Goal: Information Seeking & Learning: Learn about a topic

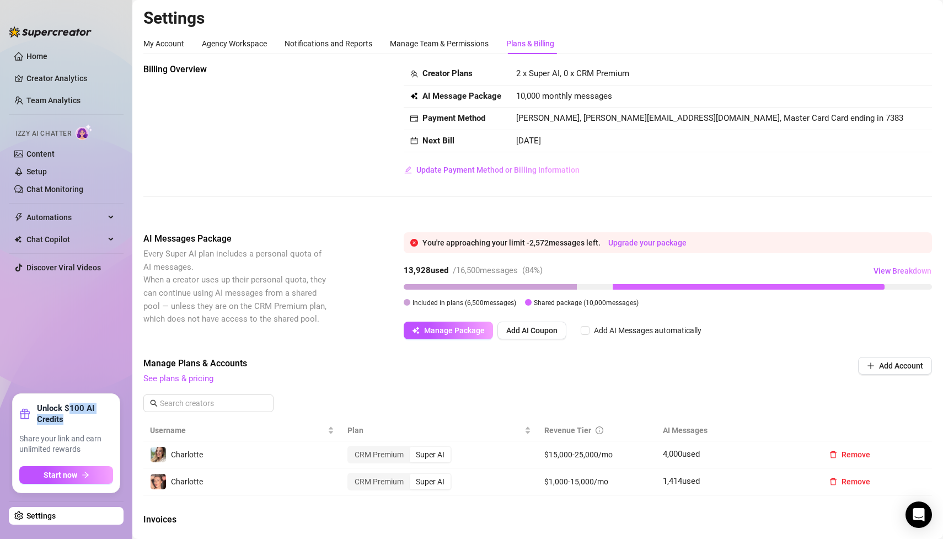
drag, startPoint x: 68, startPoint y: 406, endPoint x: 85, endPoint y: 417, distance: 20.6
click at [85, 417] on strong "Unlock $100 AI Credits" at bounding box center [75, 414] width 76 height 22
click at [99, 471] on button "Start now" at bounding box center [66, 475] width 94 height 18
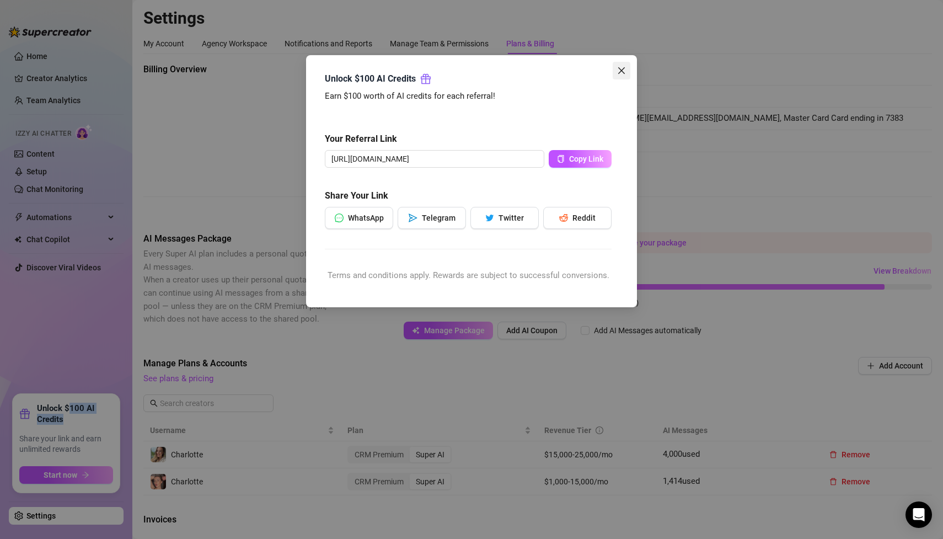
click at [617, 73] on icon "close" at bounding box center [621, 70] width 9 height 9
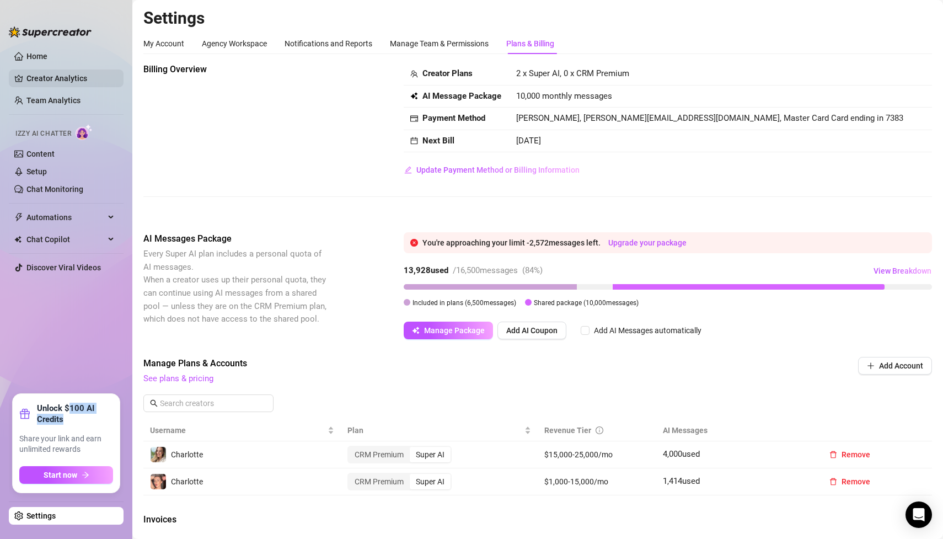
click at [52, 77] on link "Creator Analytics" at bounding box center [70, 78] width 88 height 18
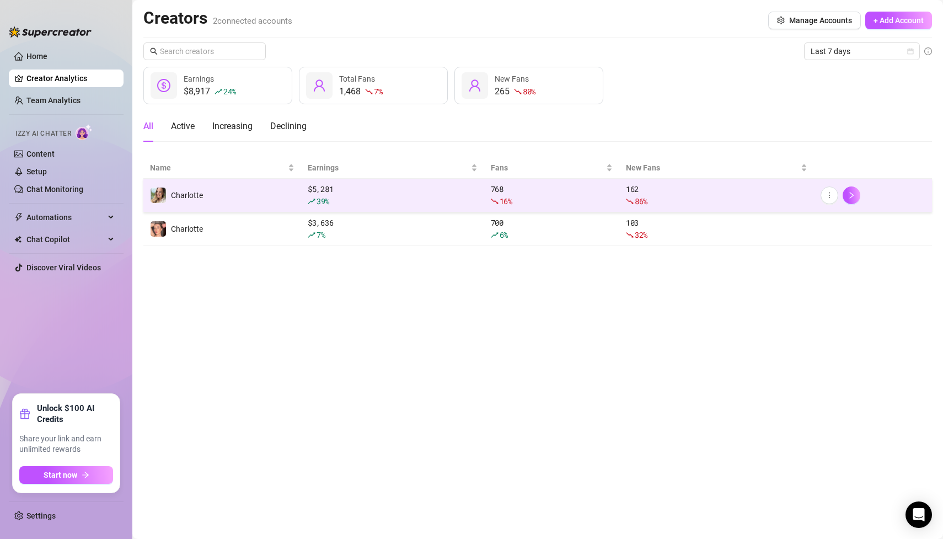
click at [210, 198] on td "Charlotte" at bounding box center [222, 196] width 158 height 34
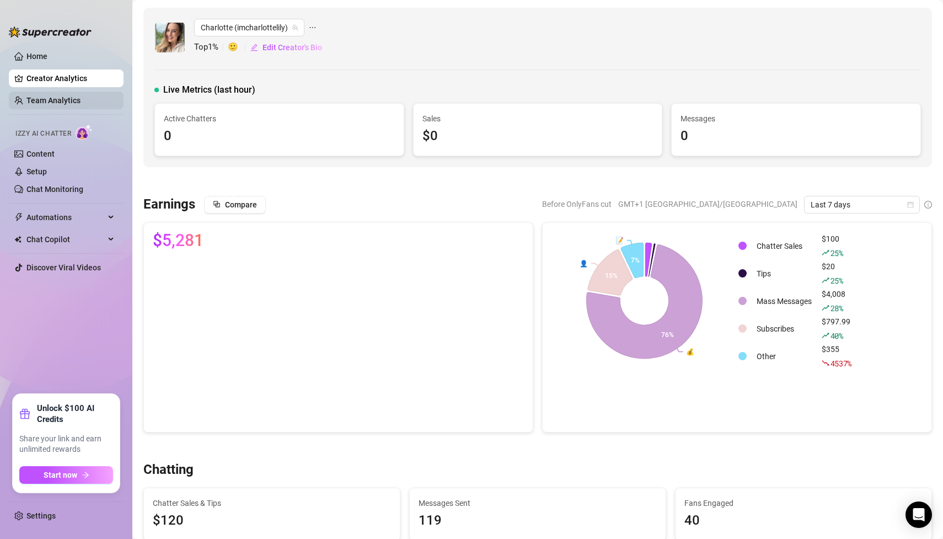
click at [81, 96] on link "Team Analytics" at bounding box center [53, 100] width 54 height 9
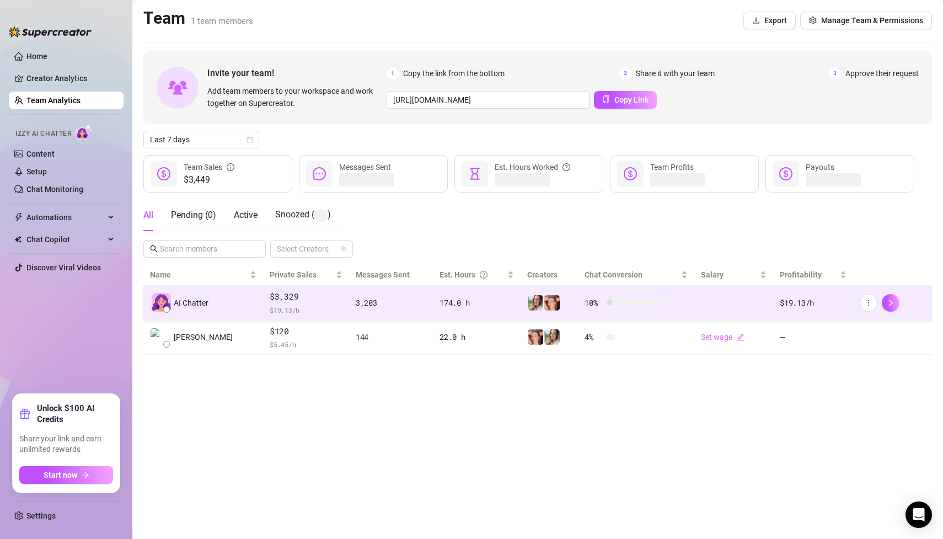
click at [215, 298] on div "AI Chatter" at bounding box center [203, 302] width 106 height 19
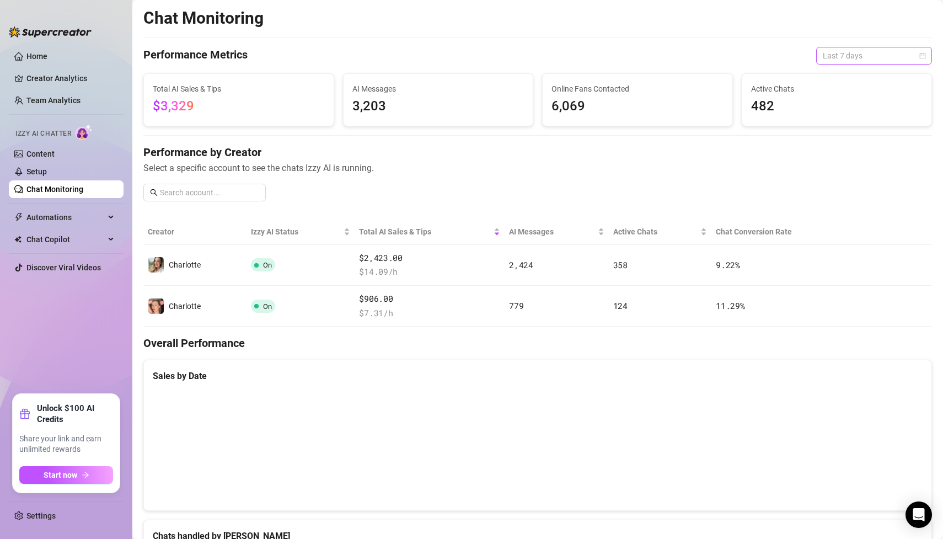
click at [829, 51] on span "Last 7 days" at bounding box center [874, 55] width 103 height 17
click at [840, 75] on div "Last 24 hours" at bounding box center [874, 78] width 98 height 12
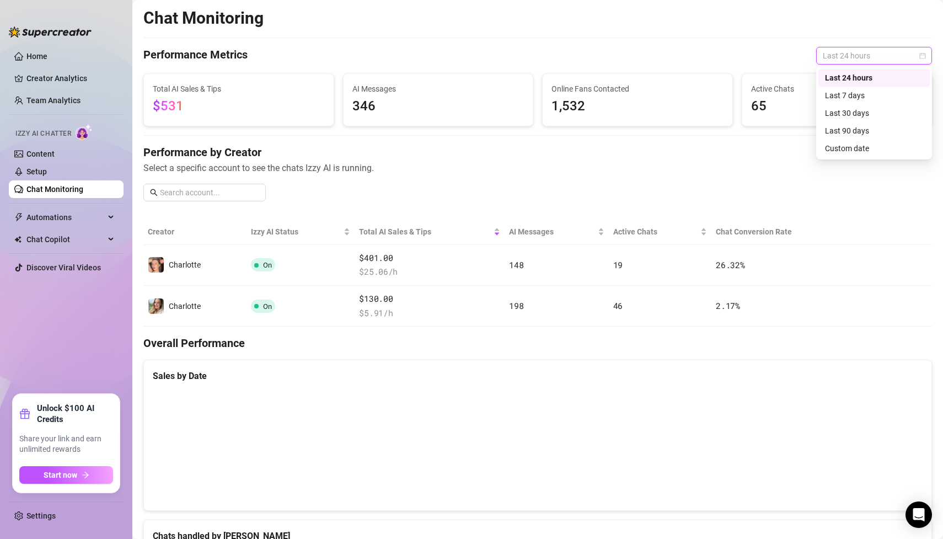
click at [842, 55] on span "Last 24 hours" at bounding box center [874, 55] width 103 height 17
click at [838, 114] on div "Last 30 days" at bounding box center [874, 113] width 98 height 12
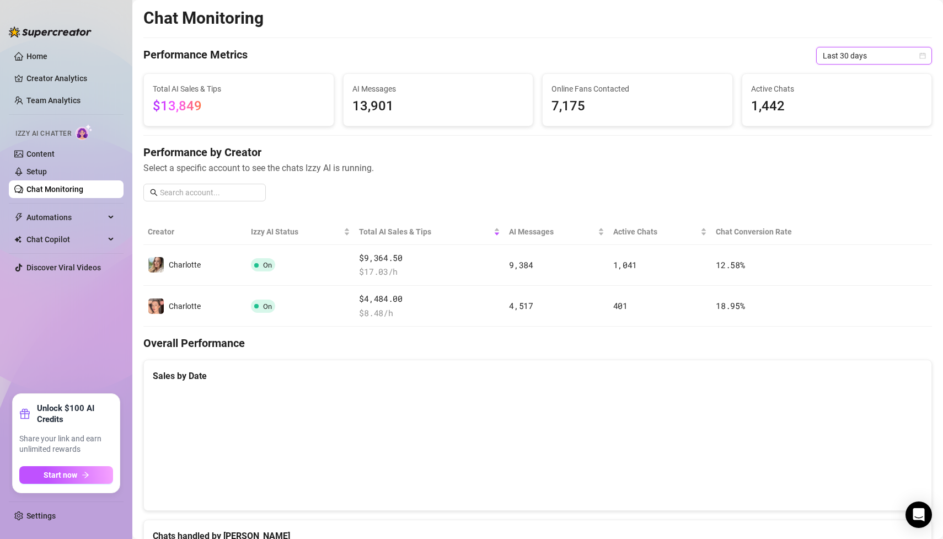
click at [839, 50] on span "Last 30 days" at bounding box center [874, 55] width 103 height 17
click at [841, 134] on div "Last 90 days" at bounding box center [874, 131] width 98 height 12
click at [73, 78] on link "Creator Analytics" at bounding box center [70, 78] width 88 height 18
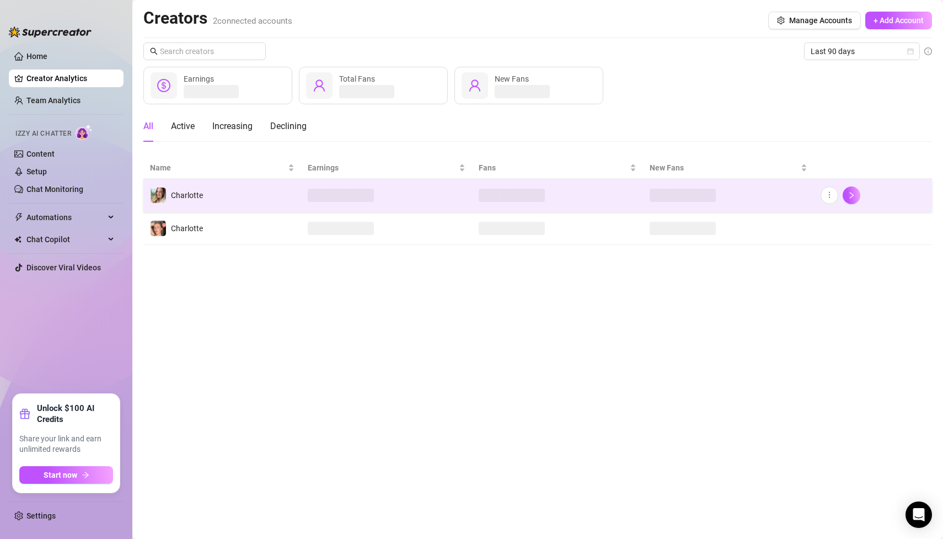
click at [214, 194] on td "Charlotte" at bounding box center [222, 195] width 158 height 33
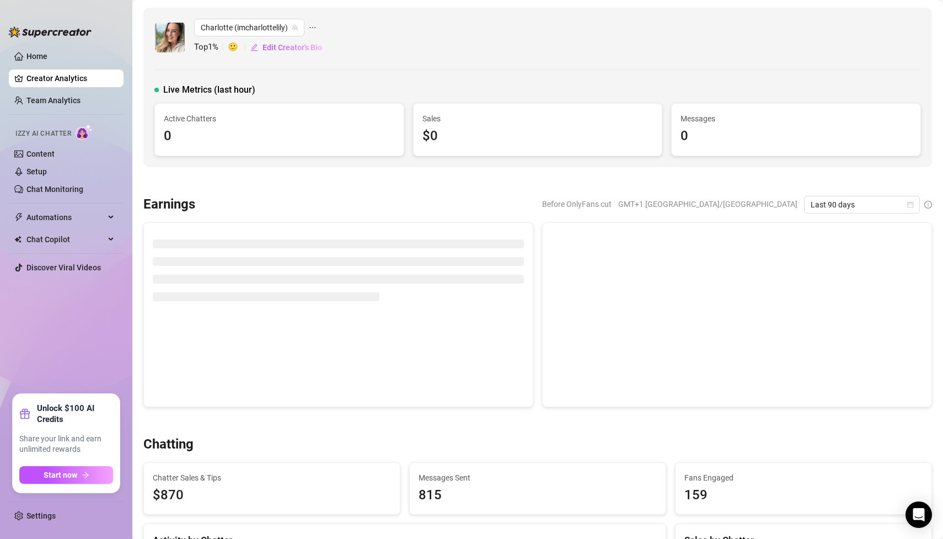
click at [612, 206] on span "Before OnlyFans cut" at bounding box center [576, 204] width 69 height 17
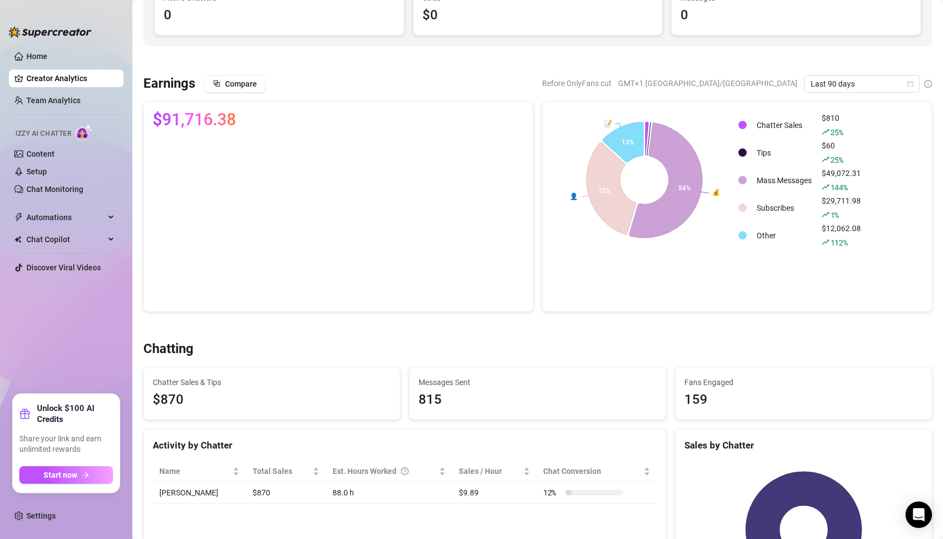
scroll to position [112, 0]
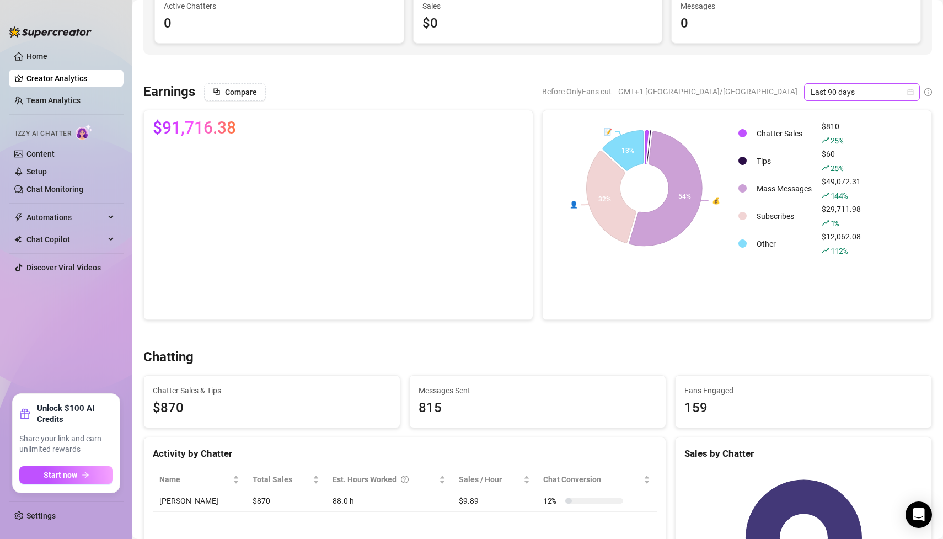
click at [832, 89] on span "Last 90 days" at bounding box center [862, 92] width 103 height 17
click at [838, 132] on div "Last 7 days" at bounding box center [862, 131] width 98 height 12
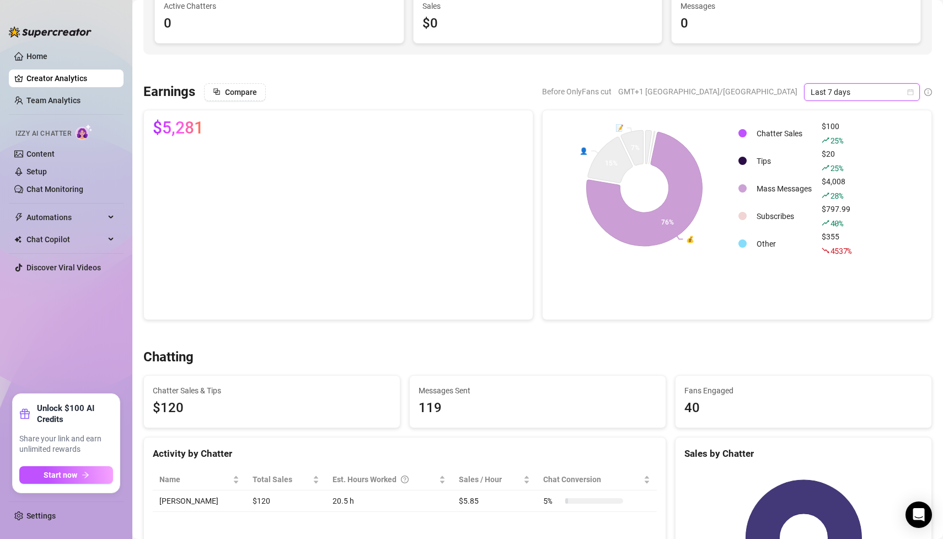
click at [779, 187] on td "Mass Messages" at bounding box center [784, 188] width 64 height 26
click at [689, 201] on icon at bounding box center [644, 189] width 118 height 116
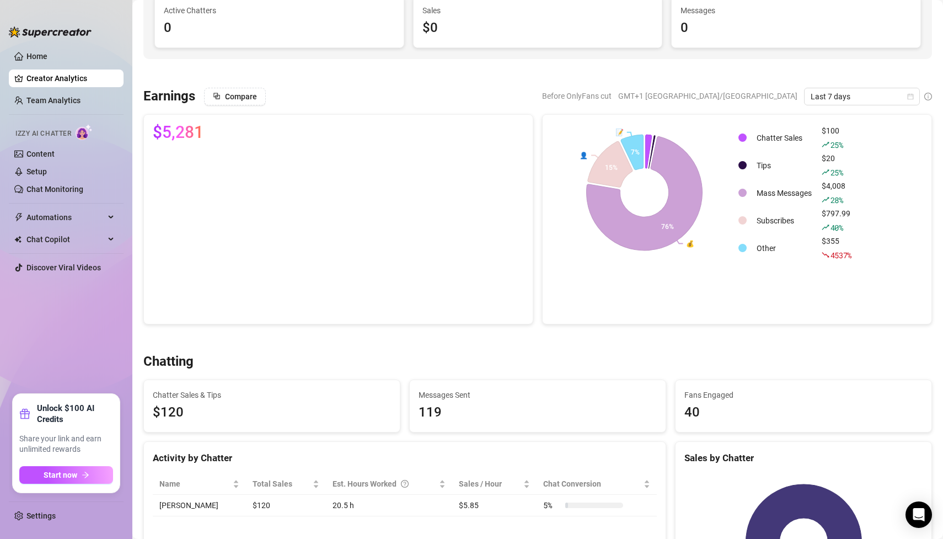
scroll to position [0, 0]
